Goal: Information Seeking & Learning: Learn about a topic

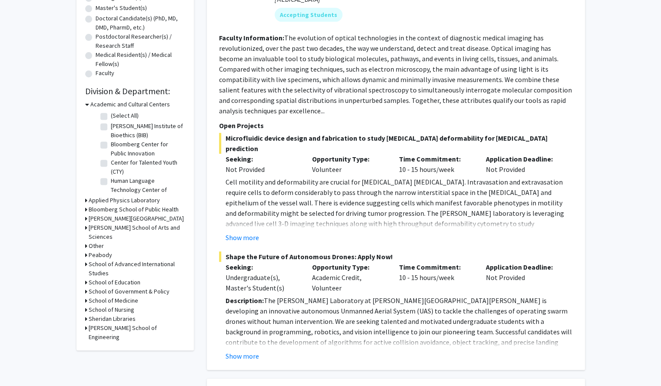
scroll to position [182, 0]
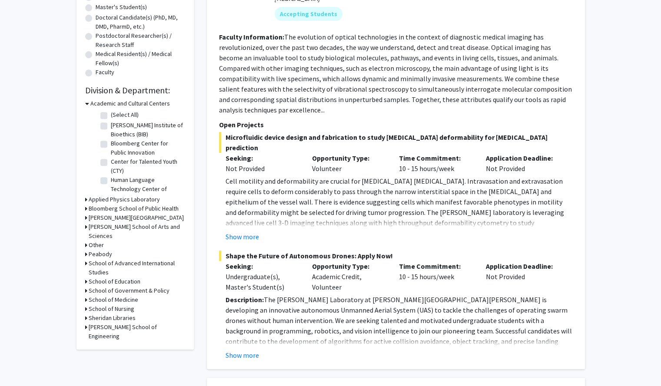
click at [106, 323] on h3 "[PERSON_NAME] School of Engineering" at bounding box center [137, 332] width 96 height 18
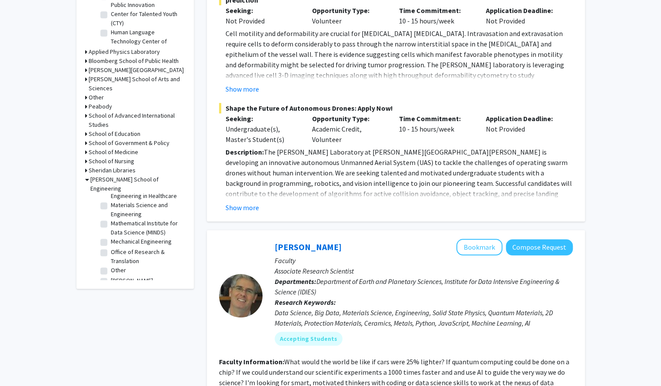
scroll to position [376, 0]
click at [113, 218] on label "Materials Science and Engineering" at bounding box center [147, 209] width 72 height 18
click at [113, 206] on input "Materials Science and Engineering" at bounding box center [114, 203] width 6 height 6
checkbox input "true"
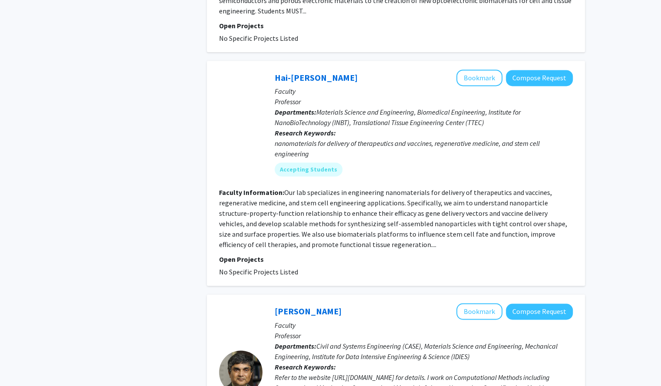
scroll to position [693, 0]
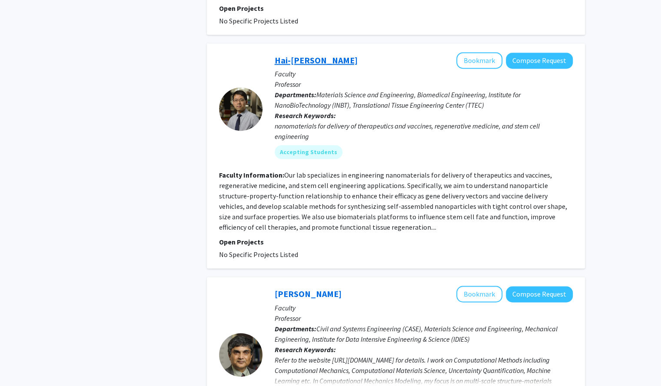
click at [310, 55] on link "Hai-[PERSON_NAME]" at bounding box center [315, 60] width 83 height 11
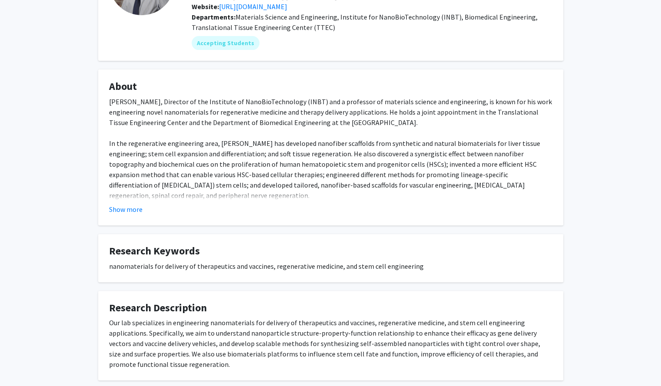
scroll to position [101, 0]
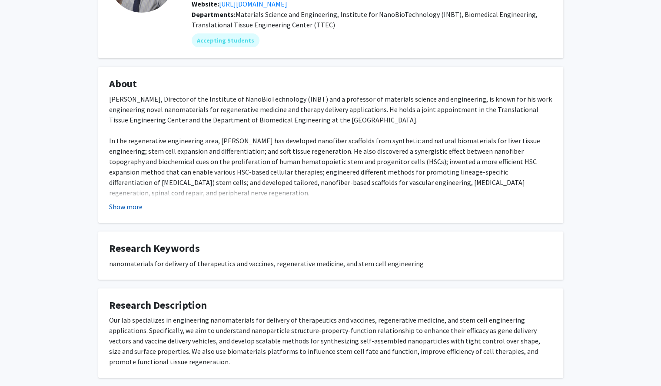
click at [134, 206] on button "Show more" at bounding box center [125, 207] width 33 height 10
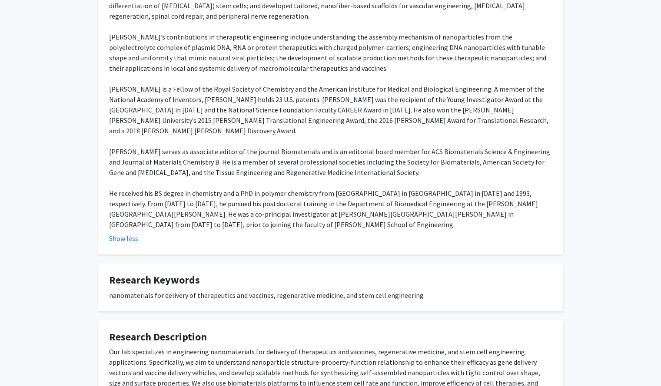
scroll to position [324, 0]
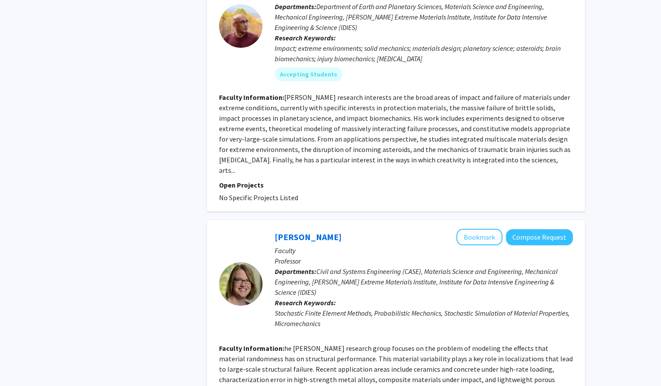
scroll to position [2042, 0]
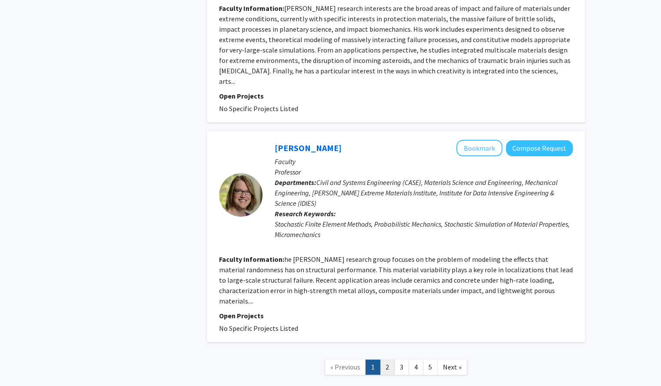
click at [387, 360] on link "2" at bounding box center [387, 367] width 15 height 15
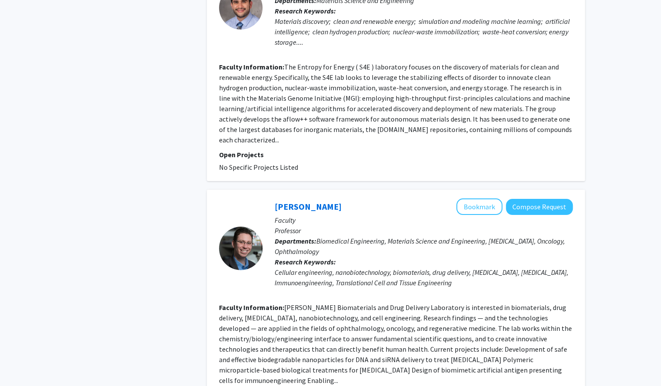
scroll to position [2063, 0]
